Goal: Navigation & Orientation: Find specific page/section

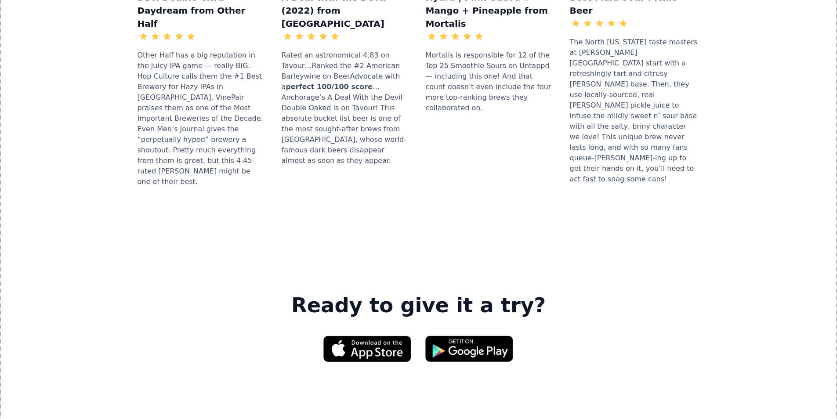
scroll to position [1230, 0]
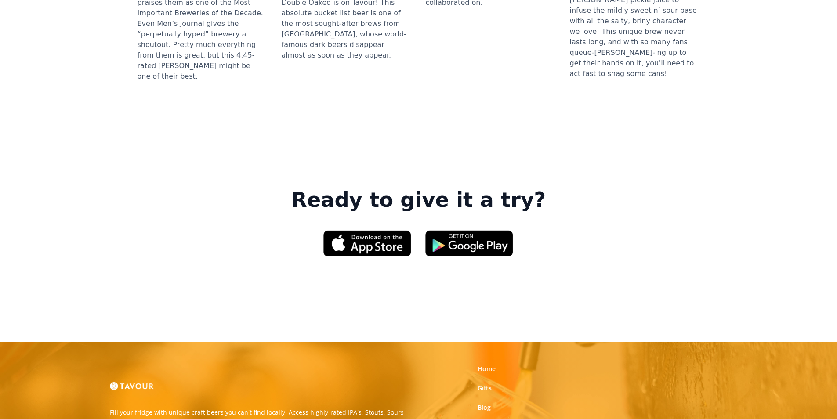
click at [485, 365] on link "Home" at bounding box center [486, 369] width 18 height 9
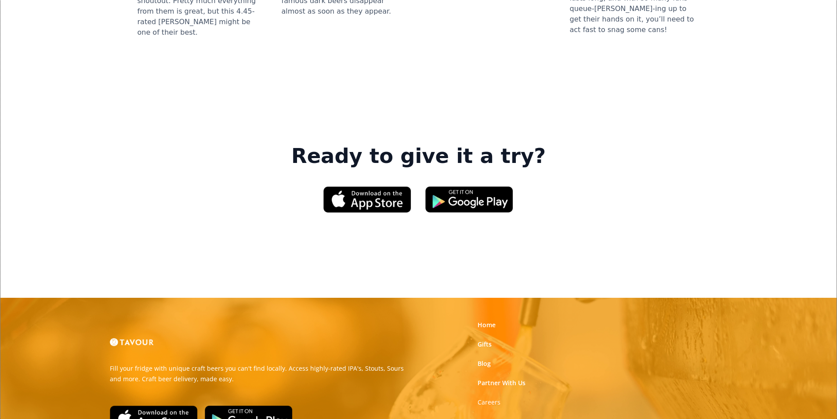
scroll to position [1329, 0]
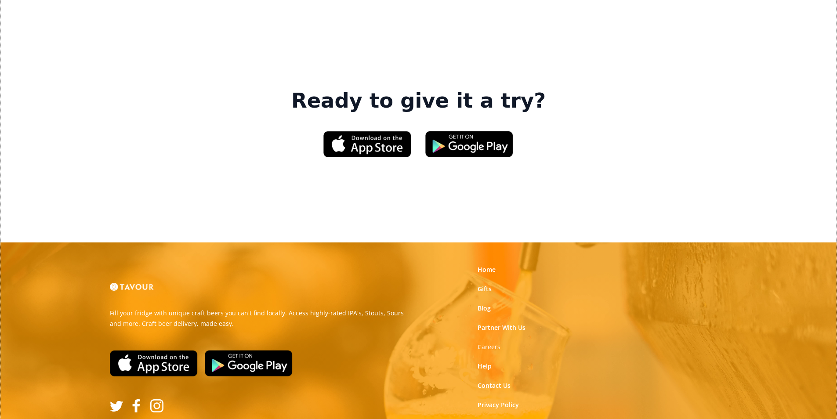
click at [487, 323] on link "Partner With Us" at bounding box center [501, 327] width 48 height 9
click at [488, 304] on link "Blog" at bounding box center [483, 308] width 13 height 9
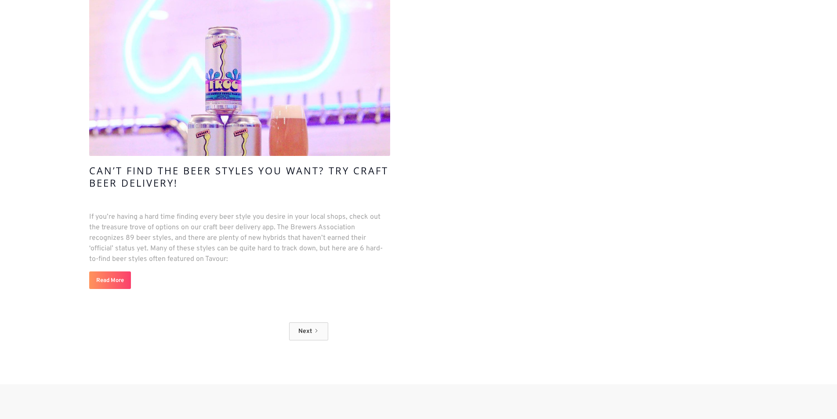
scroll to position [9065, 0]
